Goal: Task Accomplishment & Management: Manage account settings

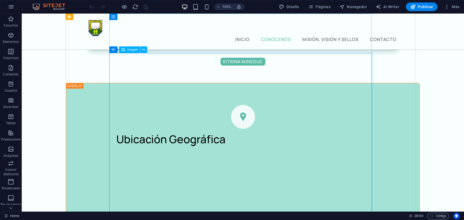
scroll to position [846, 0]
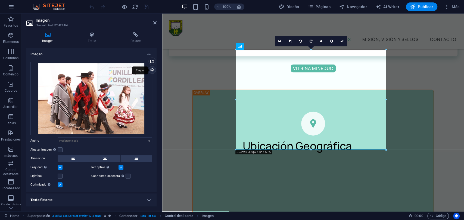
click at [152, 70] on div "Cargar" at bounding box center [152, 71] width 8 height 8
click at [150, 71] on div "Cargar" at bounding box center [152, 71] width 8 height 8
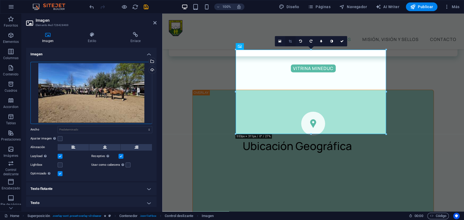
click at [290, 40] on icon at bounding box center [290, 41] width 3 height 3
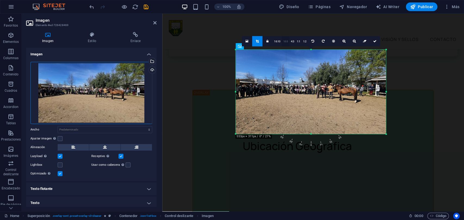
click at [286, 42] on link "16:9" at bounding box center [286, 41] width 8 height 10
click at [59, 139] on label at bounding box center [60, 138] width 5 height 5
click at [0, 0] on input "Ajustar imagen Ajustar imagen automáticamente a un ancho y alto fijo" at bounding box center [0, 0] width 0 height 0
type input "552"
select select "px"
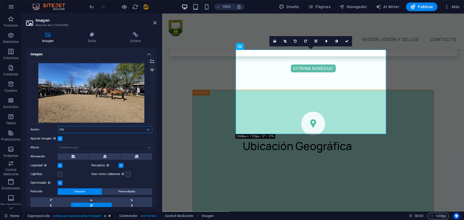
click at [94, 129] on input "552" at bounding box center [105, 130] width 94 height 7
click at [147, 132] on select "Predeterminado automático px rem % em vh vw" at bounding box center [148, 130] width 8 height 7
select select "default"
click at [144, 127] on select "Predeterminado automático px rem % em vh vw" at bounding box center [148, 130] width 8 height 7
select select "DISABLED_OPTION_VALUE"
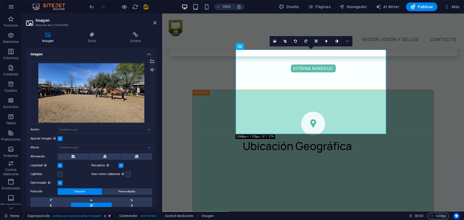
click at [346, 41] on icon at bounding box center [347, 41] width 3 height 3
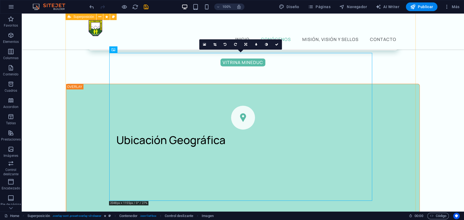
select select "%"
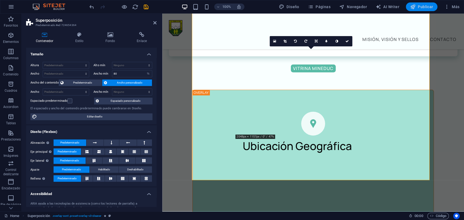
click at [422, 6] on span "Publicar" at bounding box center [421, 6] width 23 height 5
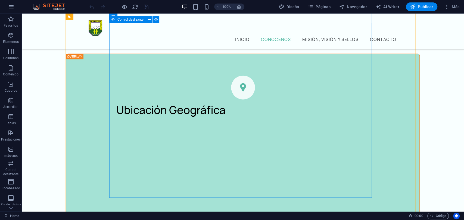
scroll to position [846, 0]
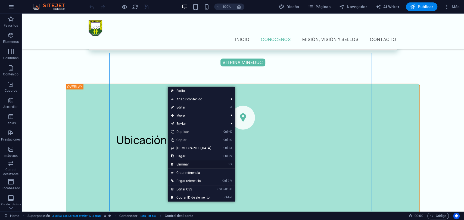
click at [188, 162] on link "⌦ Eliminar" at bounding box center [191, 165] width 47 height 8
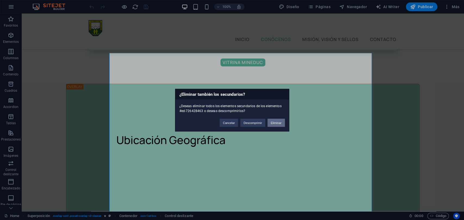
click at [274, 122] on button "Eliminar" at bounding box center [275, 123] width 17 height 8
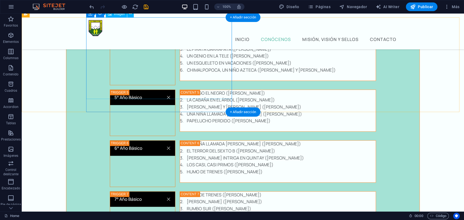
scroll to position [1710, 0]
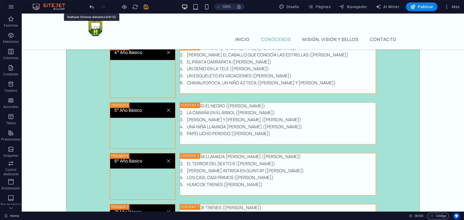
click at [91, 6] on icon "undo" at bounding box center [92, 7] width 6 height 6
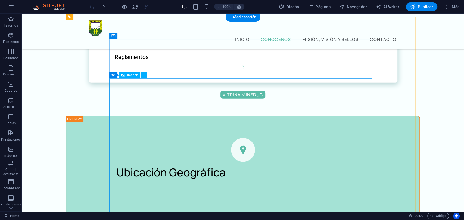
scroll to position [813, 0]
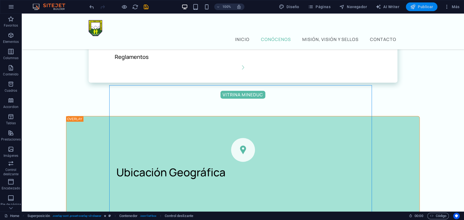
click at [423, 10] on button "Publicar" at bounding box center [422, 6] width 32 height 9
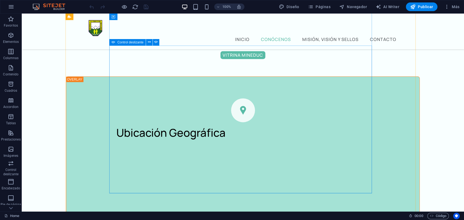
scroll to position [846, 0]
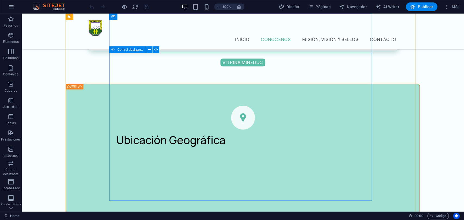
select select "ms"
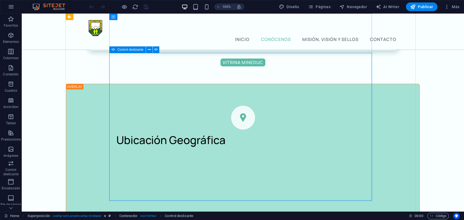
select select "s"
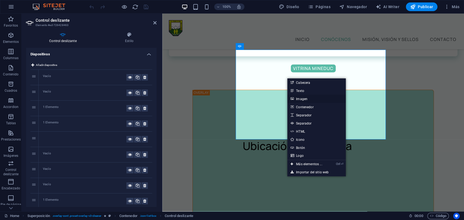
click at [306, 99] on link "Imagen" at bounding box center [316, 99] width 58 height 8
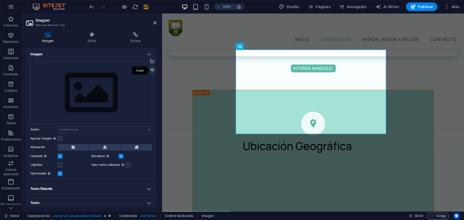
click at [151, 71] on div "Cargar" at bounding box center [152, 71] width 8 height 8
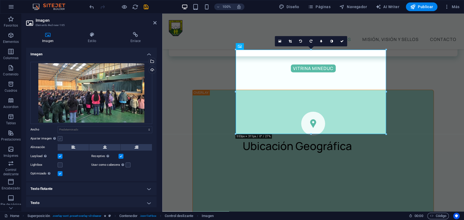
click at [61, 139] on label at bounding box center [60, 138] width 5 height 5
click at [0, 0] on input "Ajustar imagen Ajustar imagen automáticamente a un ancho y alto fijo" at bounding box center [0, 0] width 0 height 0
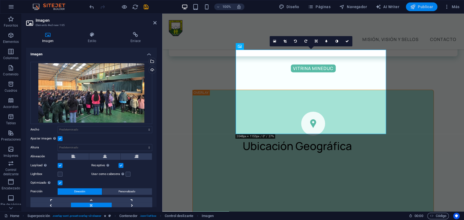
click at [422, 8] on span "Publicar" at bounding box center [421, 6] width 23 height 5
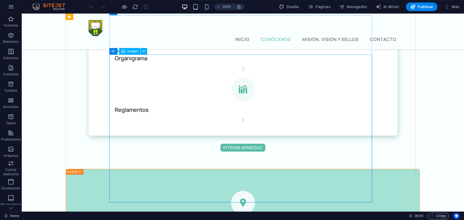
scroll to position [846, 0]
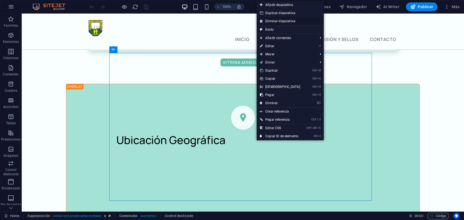
click at [285, 21] on link "Eliminar diapositiva" at bounding box center [290, 21] width 67 height 8
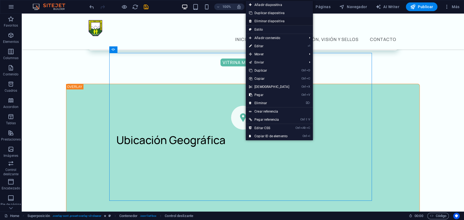
click at [273, 20] on link "Eliminar diapositiva" at bounding box center [279, 21] width 67 height 8
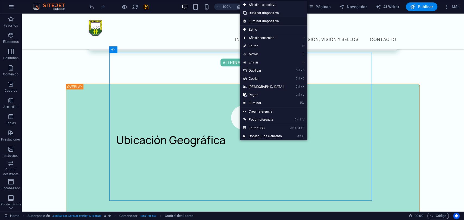
click at [271, 20] on link "Eliminar diapositiva" at bounding box center [273, 21] width 67 height 8
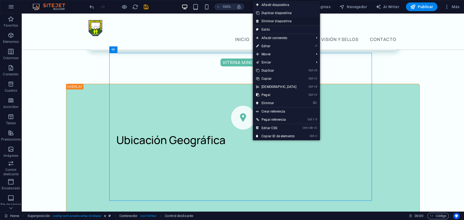
click at [282, 19] on link "Eliminar diapositiva" at bounding box center [286, 21] width 67 height 8
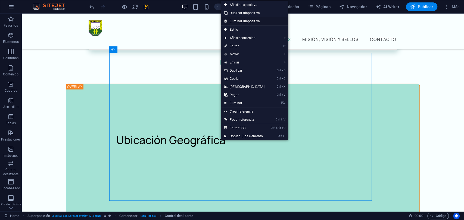
click at [252, 22] on link "Eliminar diapositiva" at bounding box center [254, 21] width 67 height 8
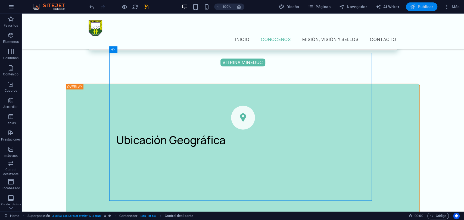
drag, startPoint x: 422, startPoint y: 7, endPoint x: 392, endPoint y: 10, distance: 30.1
click at [422, 7] on span "Publicar" at bounding box center [421, 6] width 23 height 5
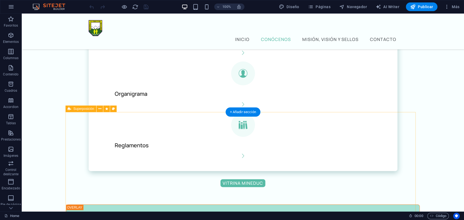
scroll to position [695, 0]
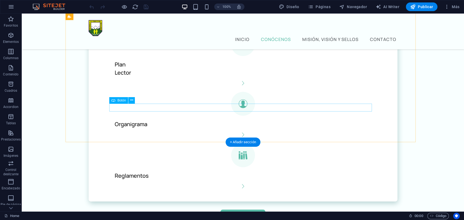
select select "%"
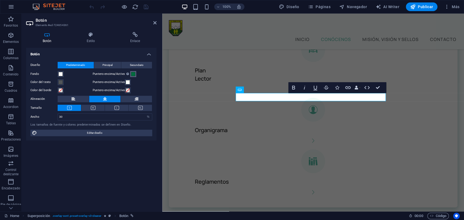
click at [133, 74] on span at bounding box center [133, 74] width 4 height 4
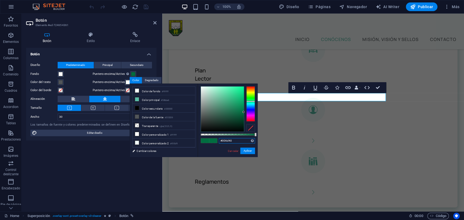
drag, startPoint x: 237, startPoint y: 141, endPoint x: 204, endPoint y: 140, distance: 32.9
click at [204, 140] on div "#006d40 Formatos soportados #0852ed rgb(8, 82, 237) rgba(8, 82, 237, 90%) hsv(2…" at bounding box center [228, 160] width 60 height 153
click at [232, 152] on link "Cancelar" at bounding box center [233, 151] width 12 height 4
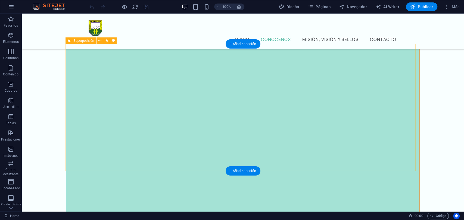
scroll to position [1752, 0]
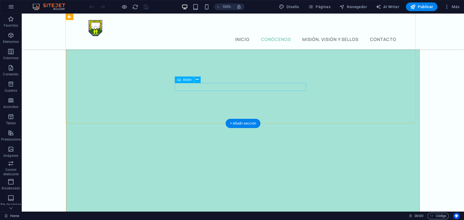
select select "%"
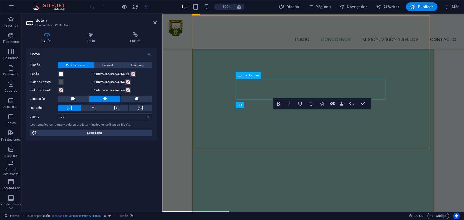
scroll to position [1797, 0]
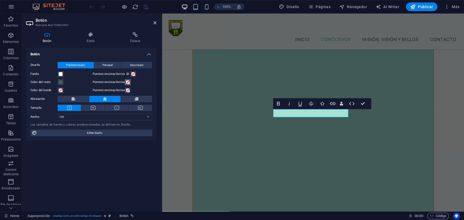
click at [126, 82] on span at bounding box center [128, 82] width 4 height 4
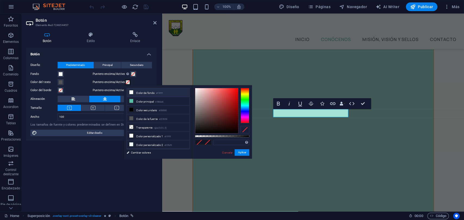
click at [131, 93] on icon at bounding box center [131, 93] width 4 height 4
type input "#f9ffff"
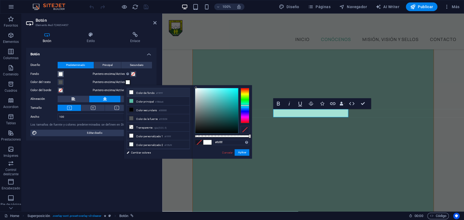
click at [61, 73] on span at bounding box center [60, 74] width 4 height 4
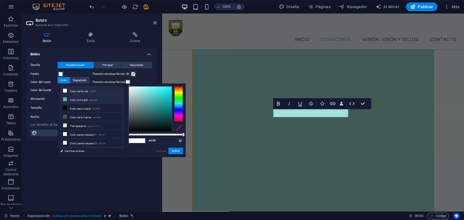
click at [67, 99] on li "Color principal #58bba6" at bounding box center [92, 99] width 63 height 9
type input "#58bba6"
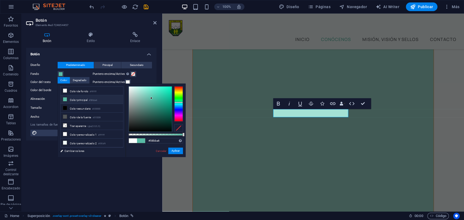
click at [83, 99] on li "Color principal #58bba6" at bounding box center [92, 99] width 63 height 9
click at [173, 151] on button "Aplicar" at bounding box center [175, 151] width 15 height 7
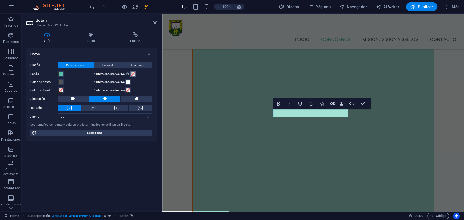
click at [131, 74] on span at bounding box center [133, 74] width 4 height 4
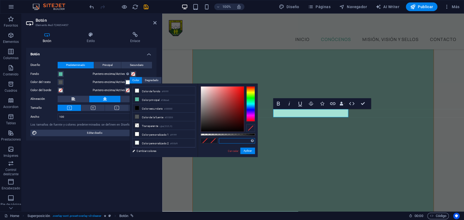
click at [231, 140] on input "text" at bounding box center [237, 140] width 36 height 5
paste input "#006d40"
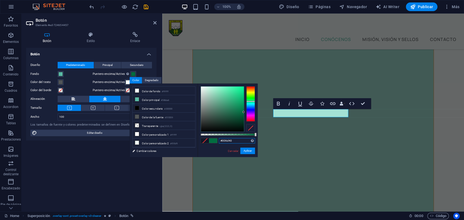
type input "#006d40"
click at [213, 151] on div "#006d40 Formatos soportados #0852ed rgb(8, 82, 237) rgba(8, 82, 237, 90%) hsv(2…" at bounding box center [228, 160] width 60 height 153
click at [248, 153] on button "Aplicar" at bounding box center [247, 151] width 15 height 7
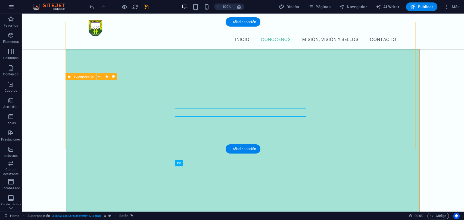
scroll to position [1726, 0]
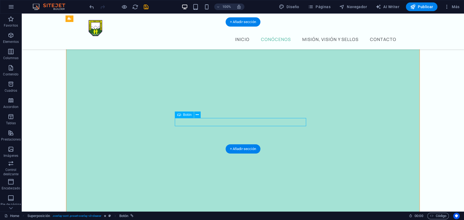
select select "%"
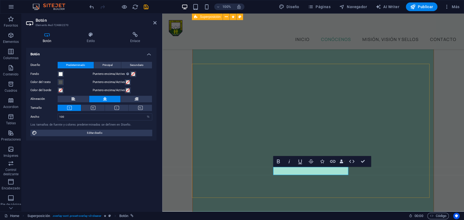
scroll to position [1807, 0]
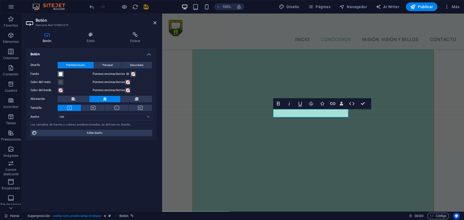
click at [60, 74] on span at bounding box center [60, 74] width 4 height 4
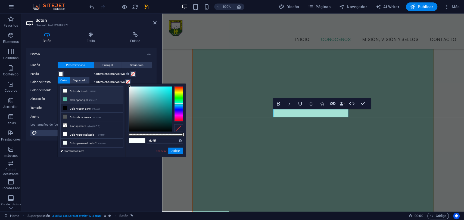
click at [75, 100] on li "Color principal #58bba6" at bounding box center [92, 99] width 63 height 9
type input "#58bba6"
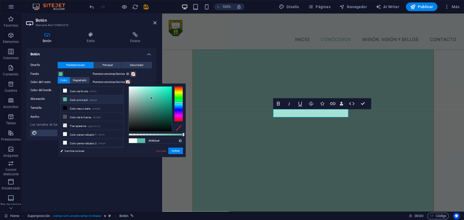
click at [75, 100] on li "Color principal #58bba6" at bounding box center [92, 99] width 63 height 9
click at [175, 150] on button "Aplicar" at bounding box center [175, 151] width 15 height 7
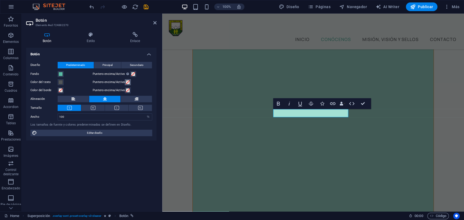
click at [126, 81] on span at bounding box center [128, 82] width 4 height 4
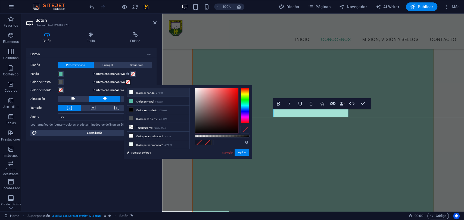
click at [140, 94] on li "Color de fondo #f9ffff" at bounding box center [158, 92] width 63 height 9
type input "#f9ffff"
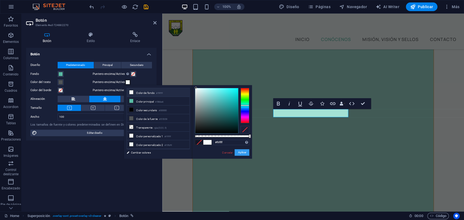
click at [236, 150] on button "Aplicar" at bounding box center [242, 153] width 15 height 7
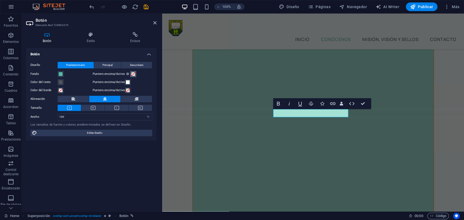
click at [131, 73] on span at bounding box center [133, 74] width 4 height 4
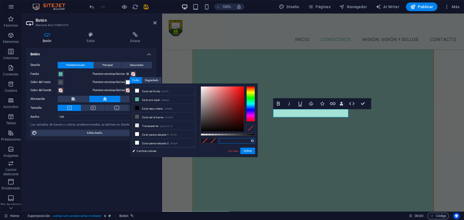
click at [232, 142] on input "text" at bounding box center [237, 140] width 36 height 5
paste input "#006d40"
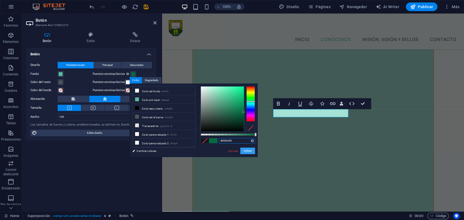
type input "#006d40"
click at [248, 151] on button "Aplicar" at bounding box center [247, 151] width 15 height 7
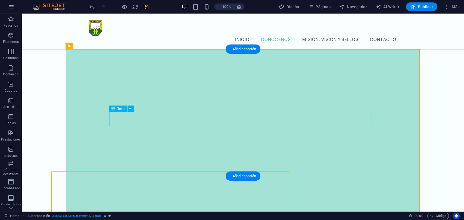
scroll to position [1699, 0]
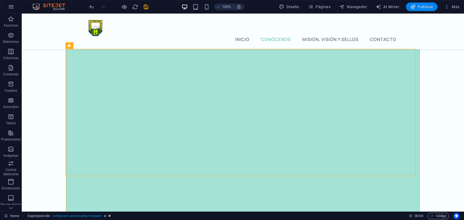
click at [422, 9] on span "Publicar" at bounding box center [421, 6] width 23 height 5
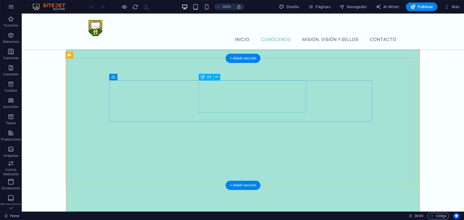
scroll to position [1782, 0]
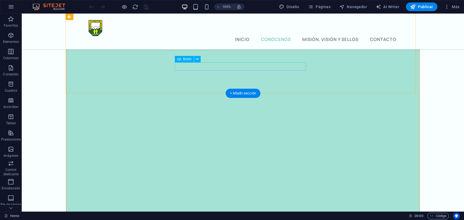
select select "%"
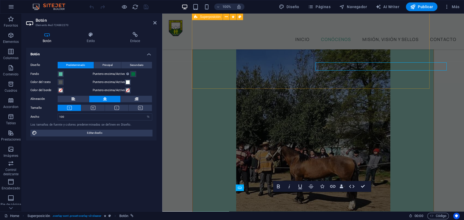
scroll to position [1724, 0]
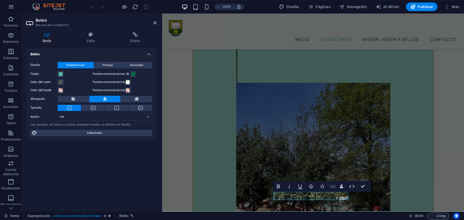
click at [333, 186] on icon "button" at bounding box center [332, 186] width 7 height 7
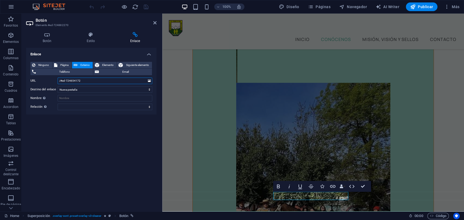
drag, startPoint x: 95, startPoint y: 81, endPoint x: 52, endPoint y: 80, distance: 43.2
click at [52, 80] on div "URL /#ed-724654172" at bounding box center [91, 81] width 122 height 7
paste input "[URL][DOMAIN_NAME]"
type input "[URL][DOMAIN_NAME]"
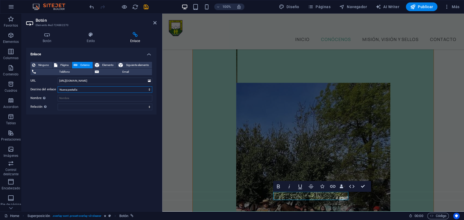
click at [84, 90] on select "Nueva pestaña Misma pestaña Superposición" at bounding box center [105, 89] width 95 height 7
select select
click at [58, 86] on select "Nueva pestaña Misma pestaña Superposición" at bounding box center [105, 89] width 95 height 7
click at [85, 99] on input "Nombre Una descripción adicional del enlace no debería ser igual al texto del e…" at bounding box center [105, 98] width 95 height 7
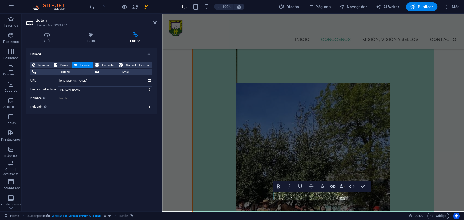
click at [85, 98] on input "Nombre Una descripción adicional del enlace no debería ser igual al texto del e…" at bounding box center [105, 98] width 95 height 7
paste input "Proyecto Educativo Escuela El Porvenir [PERSON_NAME]"
type input "Proyecto Educativo Escuela El Porvenir [PERSON_NAME]"
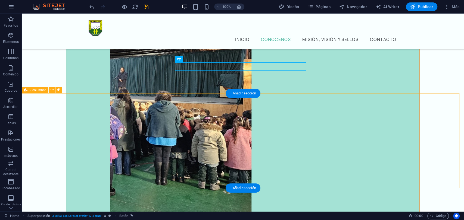
scroll to position [1782, 0]
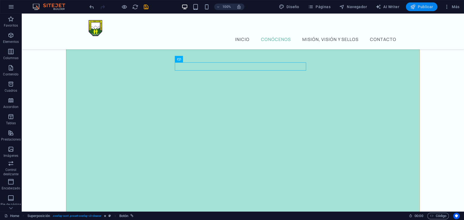
click at [424, 6] on span "Publicar" at bounding box center [421, 6] width 23 height 5
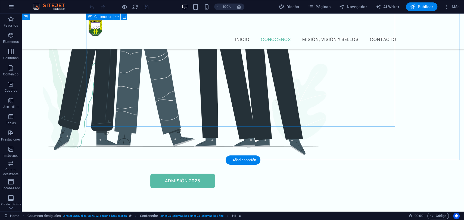
scroll to position [272, 0]
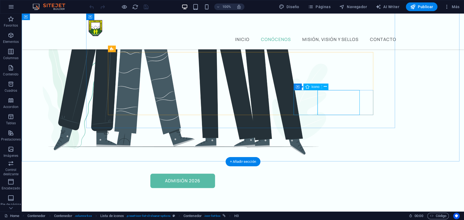
select select "xMidYMid"
select select "px"
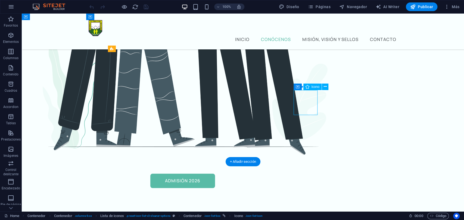
select select "px"
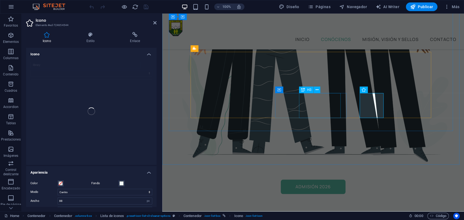
scroll to position [258, 0]
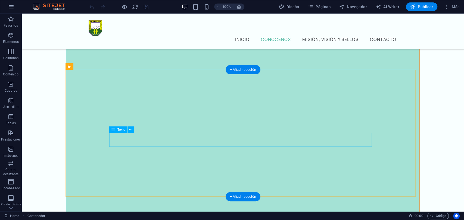
scroll to position [1722, 0]
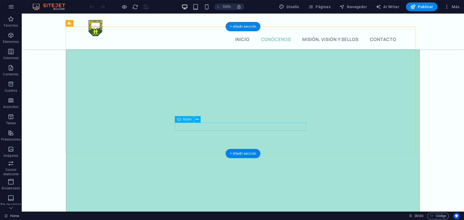
select select "%"
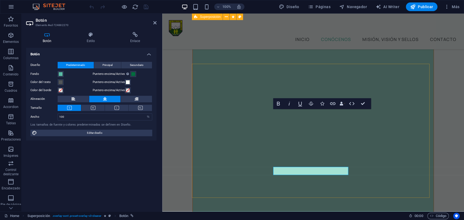
scroll to position [1807, 0]
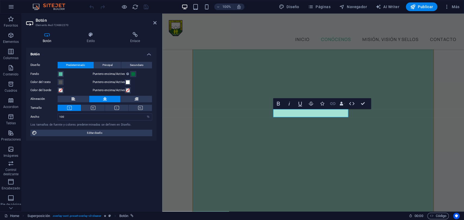
click at [333, 104] on icon "button" at bounding box center [332, 103] width 5 height 3
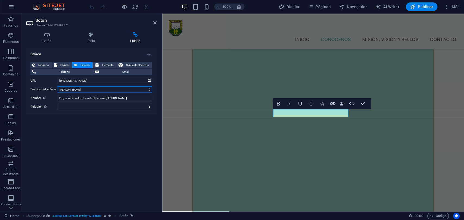
click at [76, 89] on select "Nueva pestaña Misma pestaña Superposición" at bounding box center [105, 89] width 95 height 7
select select "blank"
click at [58, 86] on select "Nueva pestaña Misma pestaña Superposición" at bounding box center [105, 89] width 95 height 7
click at [146, 7] on icon "save" at bounding box center [146, 7] width 6 height 6
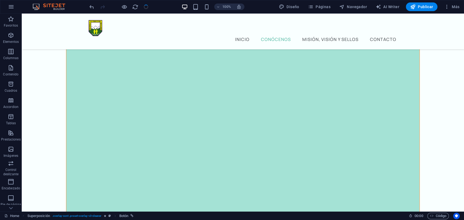
scroll to position [1736, 0]
